Goal: Navigation & Orientation: Find specific page/section

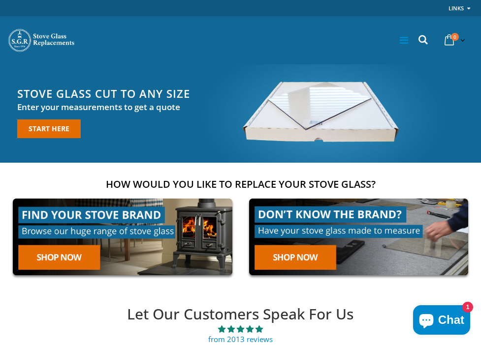
click at [403, 40] on icon at bounding box center [404, 40] width 8 height 10
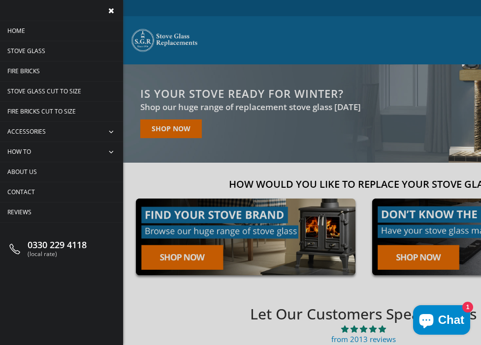
click at [112, 131] on span "collapse" at bounding box center [112, 132] width 21 height 20
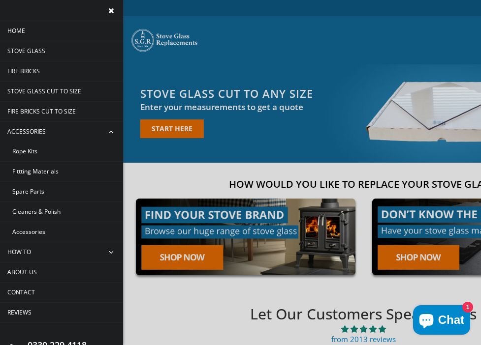
click at [24, 153] on span "Rope Kits" at bounding box center [24, 151] width 25 height 8
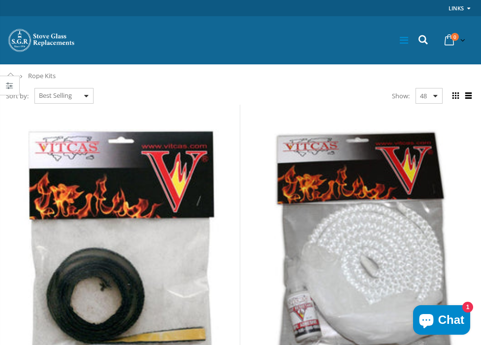
click at [405, 39] on icon at bounding box center [404, 40] width 8 height 10
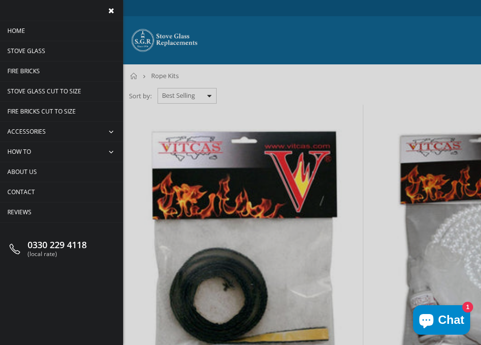
click at [110, 130] on span "collapse" at bounding box center [112, 132] width 21 height 20
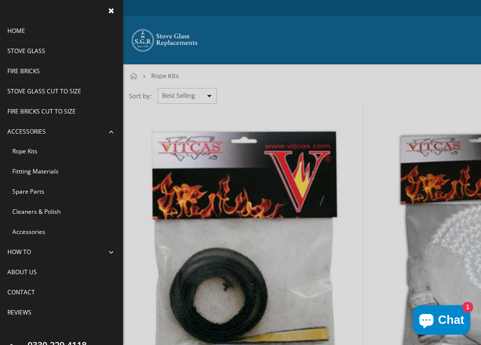
click at [26, 234] on span "Accessories" at bounding box center [28, 232] width 33 height 8
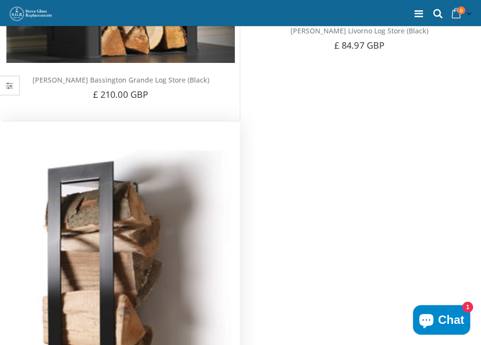
scroll to position [1246, 0]
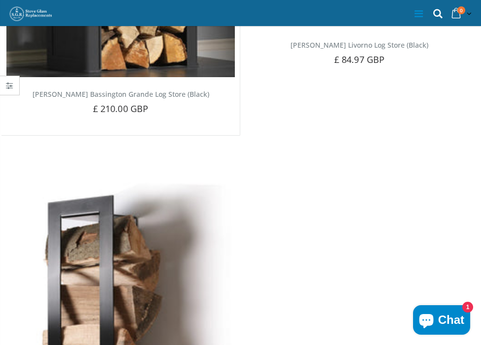
click at [419, 12] on icon at bounding box center [418, 14] width 8 height 10
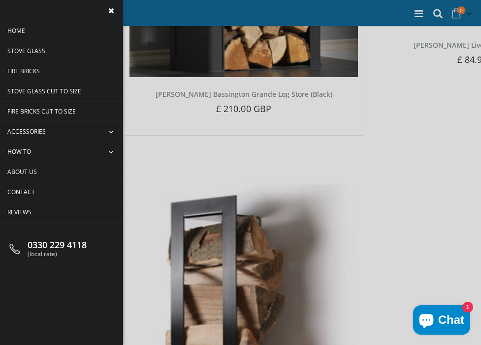
click at [111, 151] on span "collapse" at bounding box center [112, 152] width 21 height 20
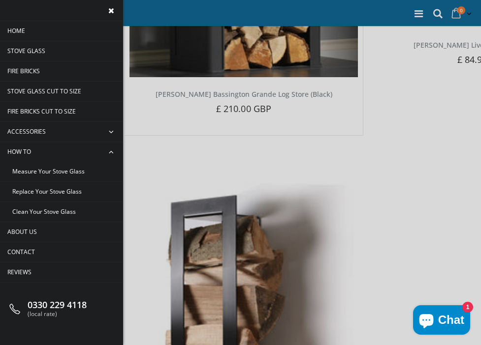
click at [113, 132] on span "collapse" at bounding box center [112, 132] width 21 height 20
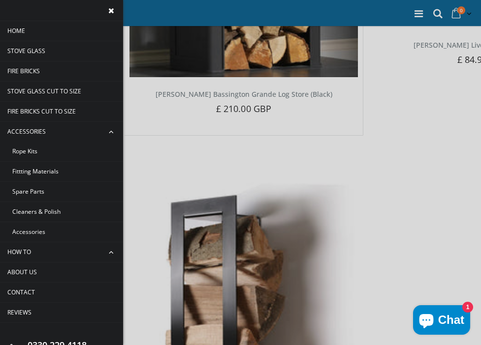
click at [43, 209] on span "Cleaners & Polish" at bounding box center [36, 212] width 48 height 8
